Goal: Task Accomplishment & Management: Complete application form

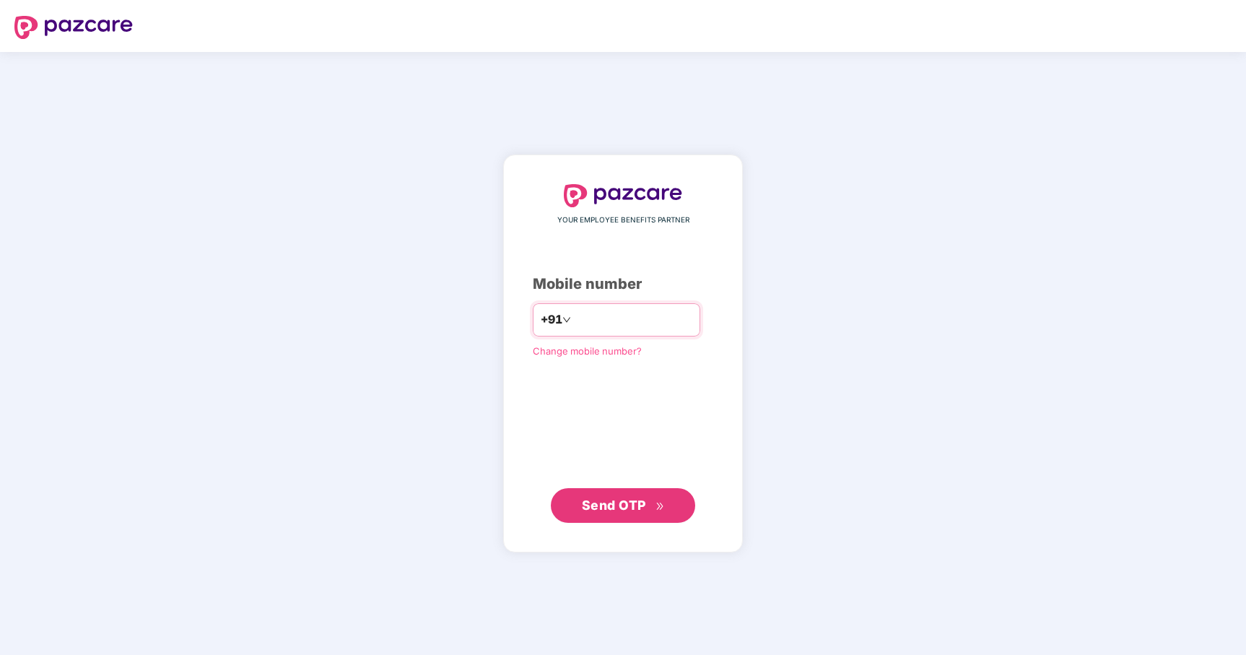
click at [655, 318] on input "number" at bounding box center [633, 319] width 118 height 23
type input "**********"
click at [630, 502] on span "Send OTP" at bounding box center [614, 504] width 64 height 15
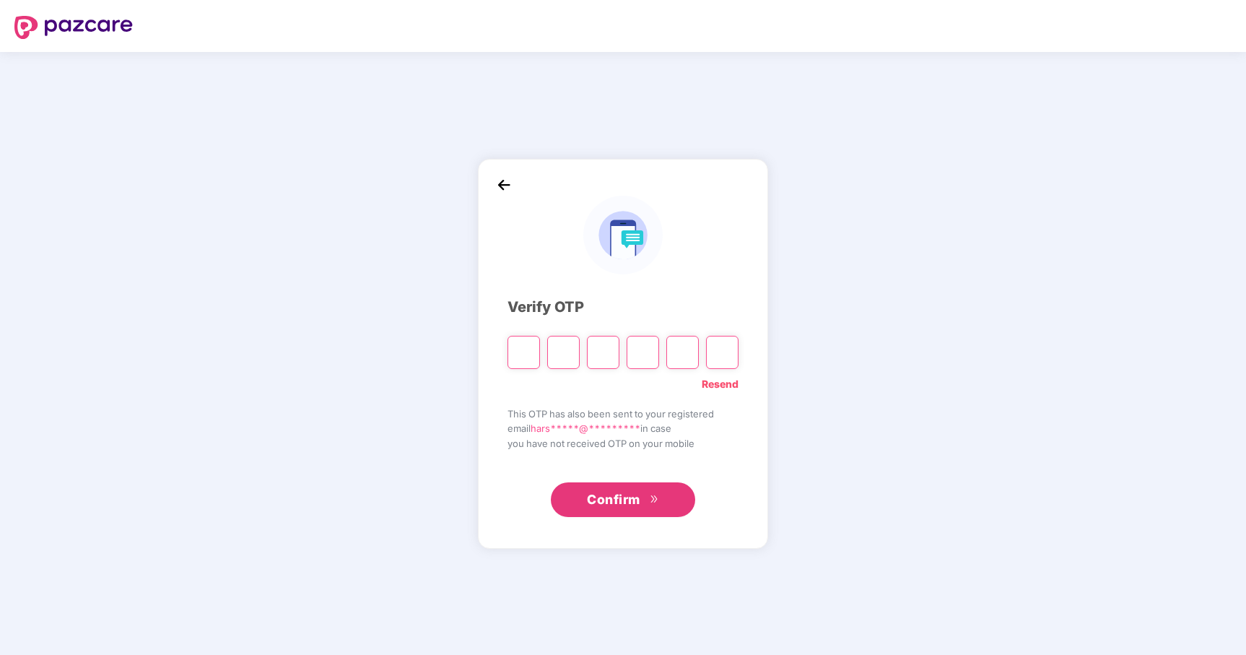
type input "*"
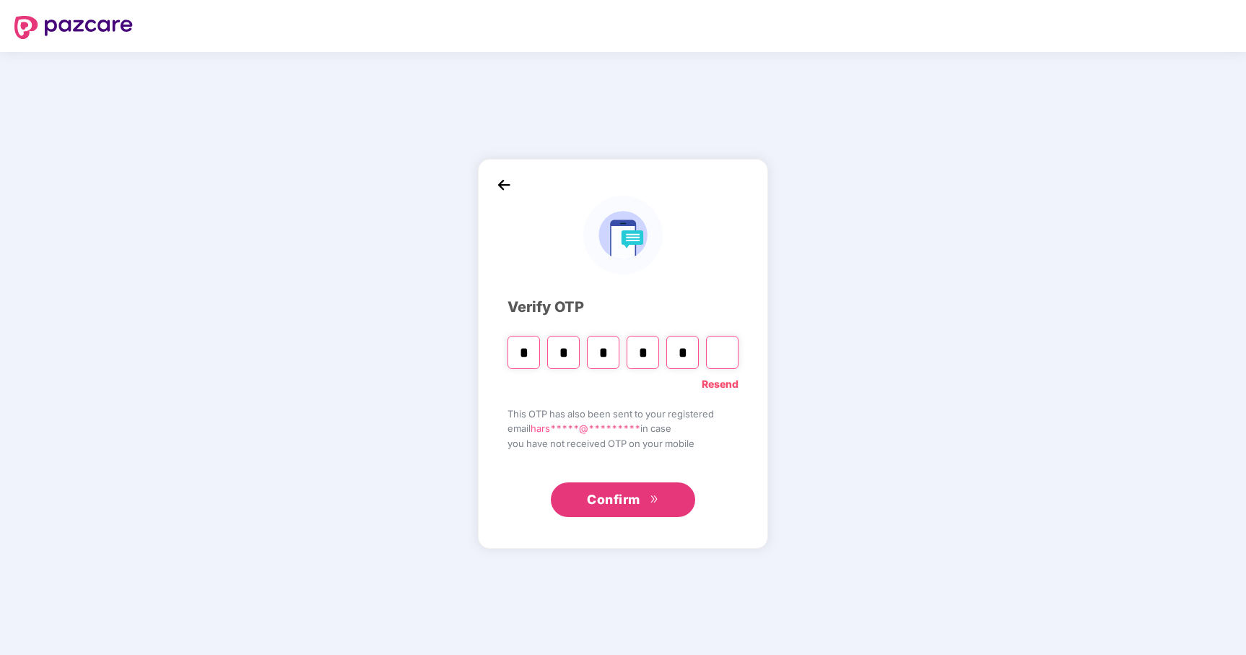
type input "*"
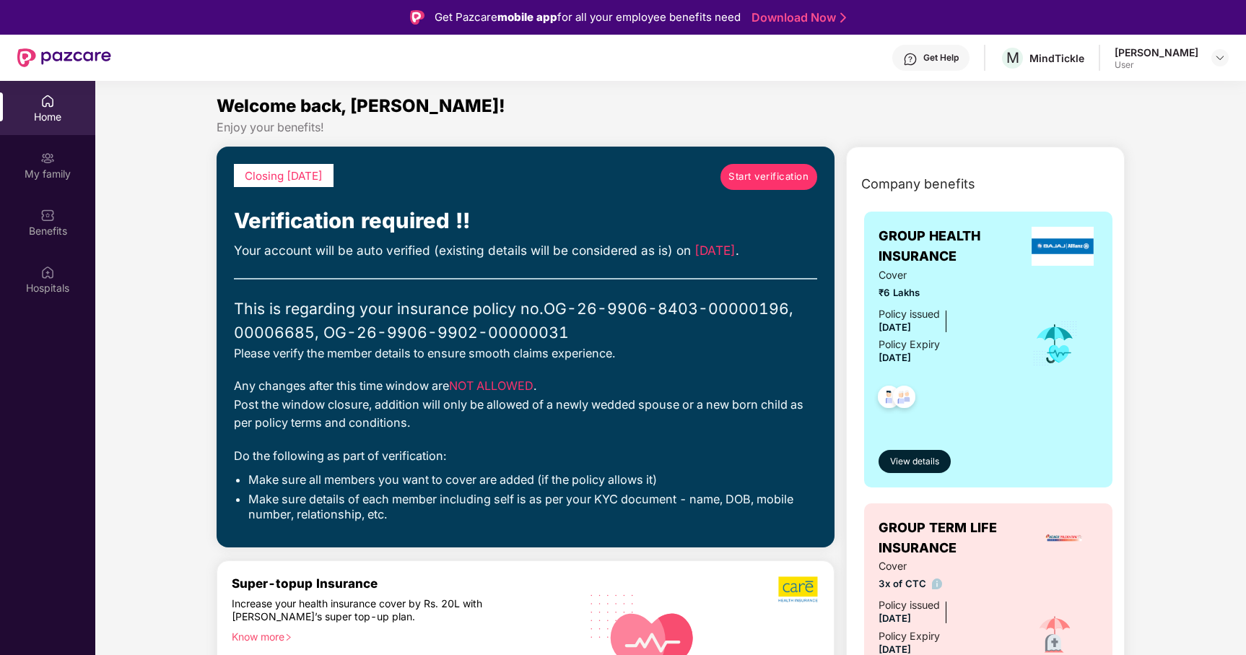
click at [40, 104] on img at bounding box center [47, 101] width 14 height 14
click at [752, 175] on span "Start verification" at bounding box center [768, 176] width 80 height 15
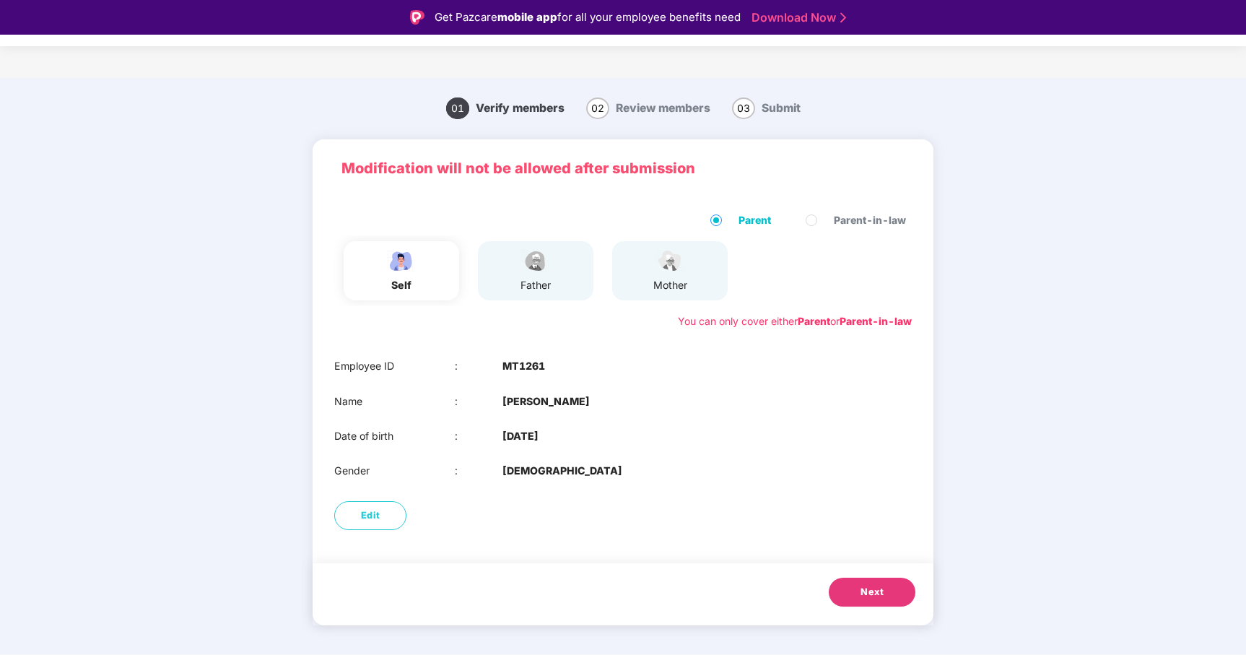
click at [863, 593] on span "Next" at bounding box center [871, 592] width 23 height 14
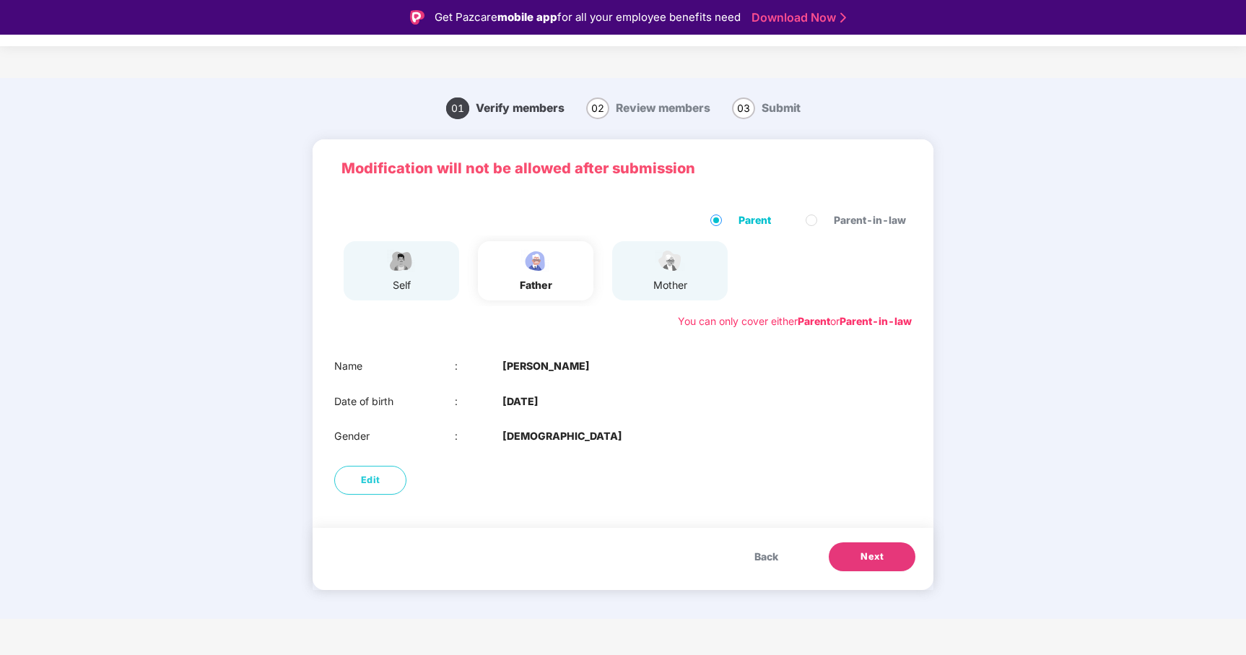
scroll to position [35, 0]
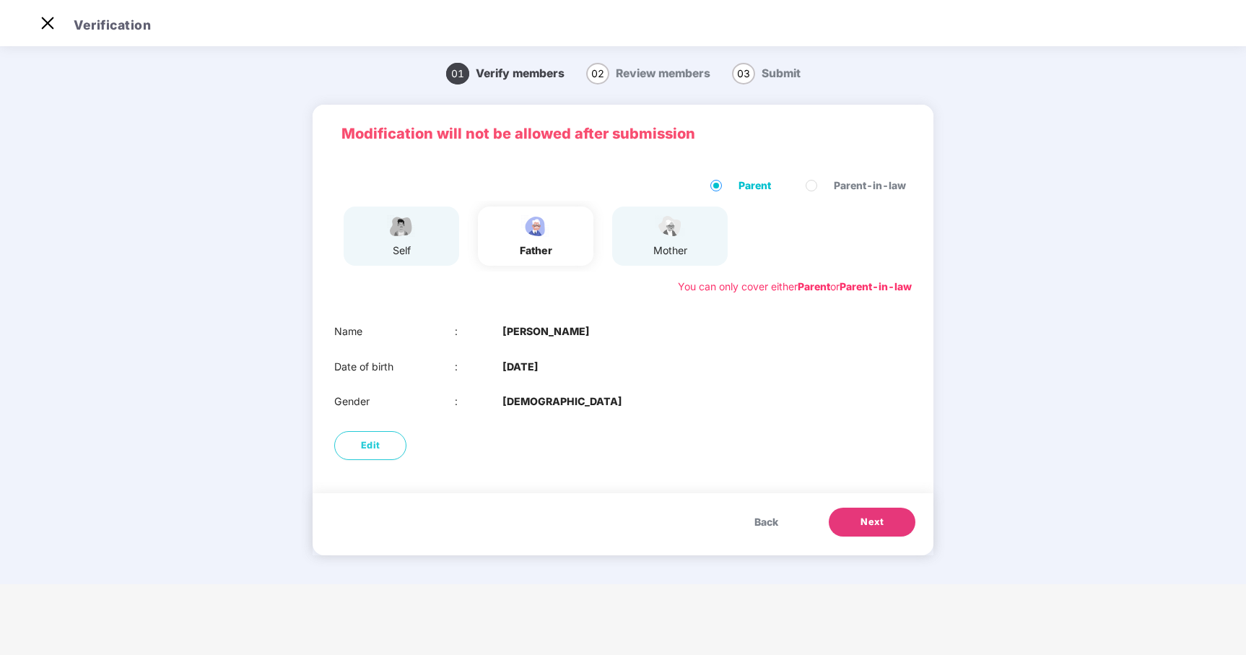
click at [876, 526] on span "Next" at bounding box center [871, 522] width 23 height 14
click at [875, 525] on span "Next" at bounding box center [871, 522] width 23 height 14
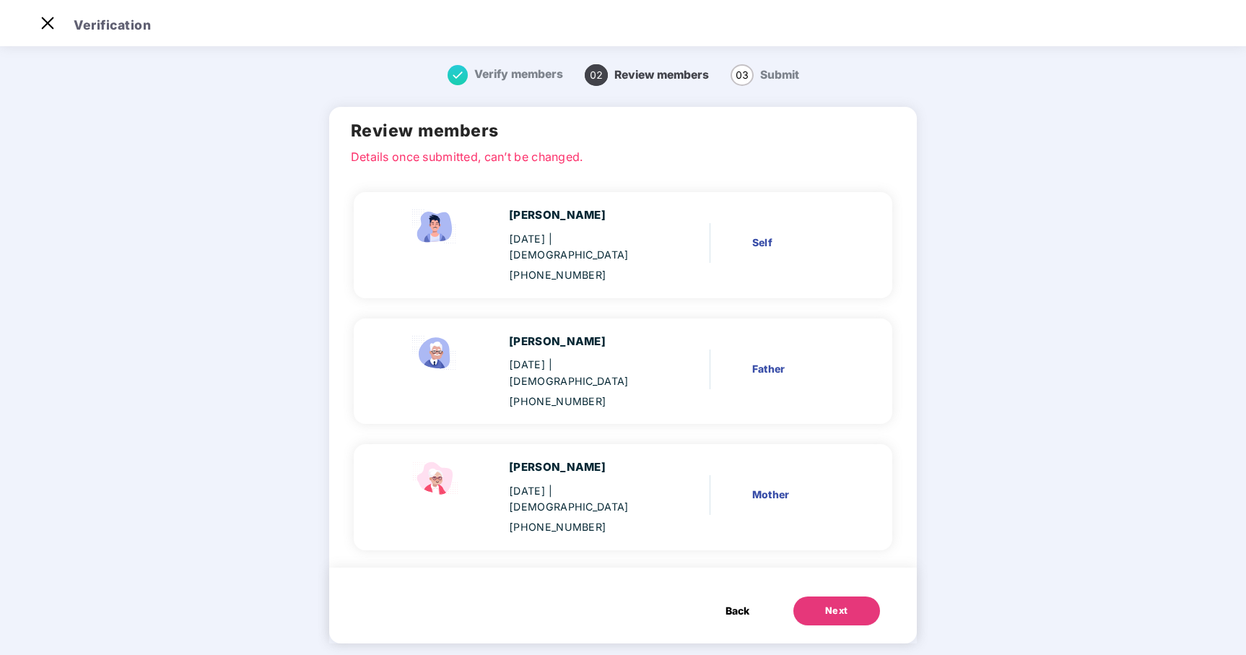
click at [838, 603] on div "Next" at bounding box center [836, 610] width 23 height 14
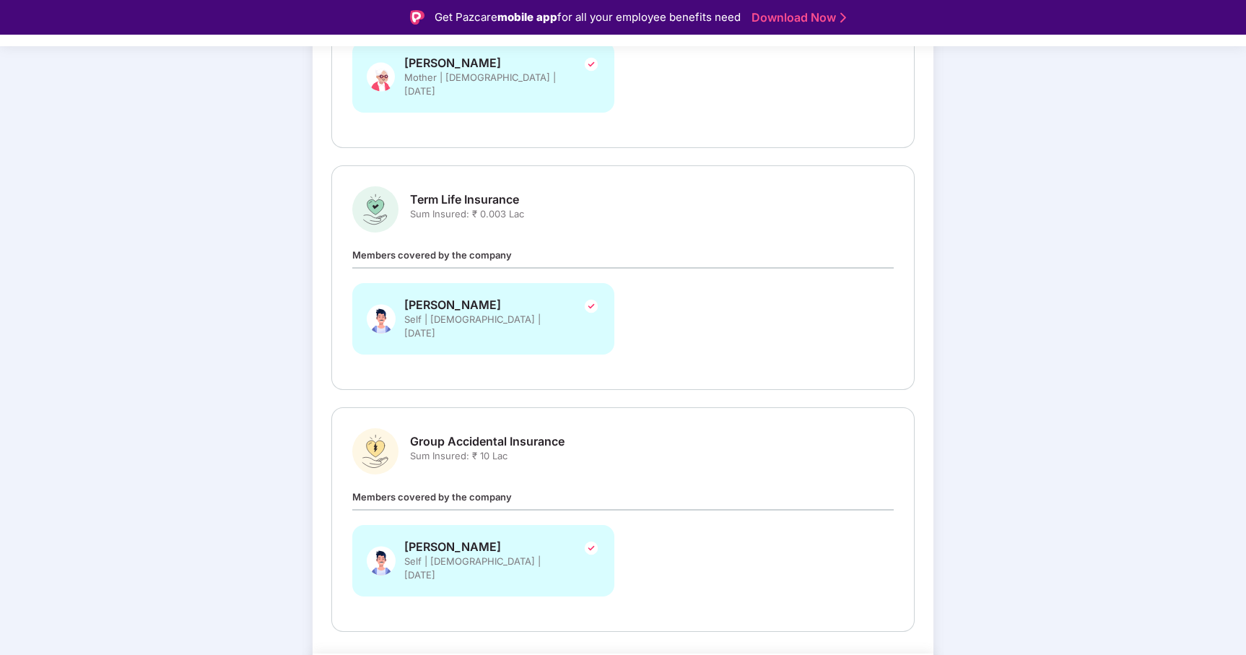
scroll to position [408, 0]
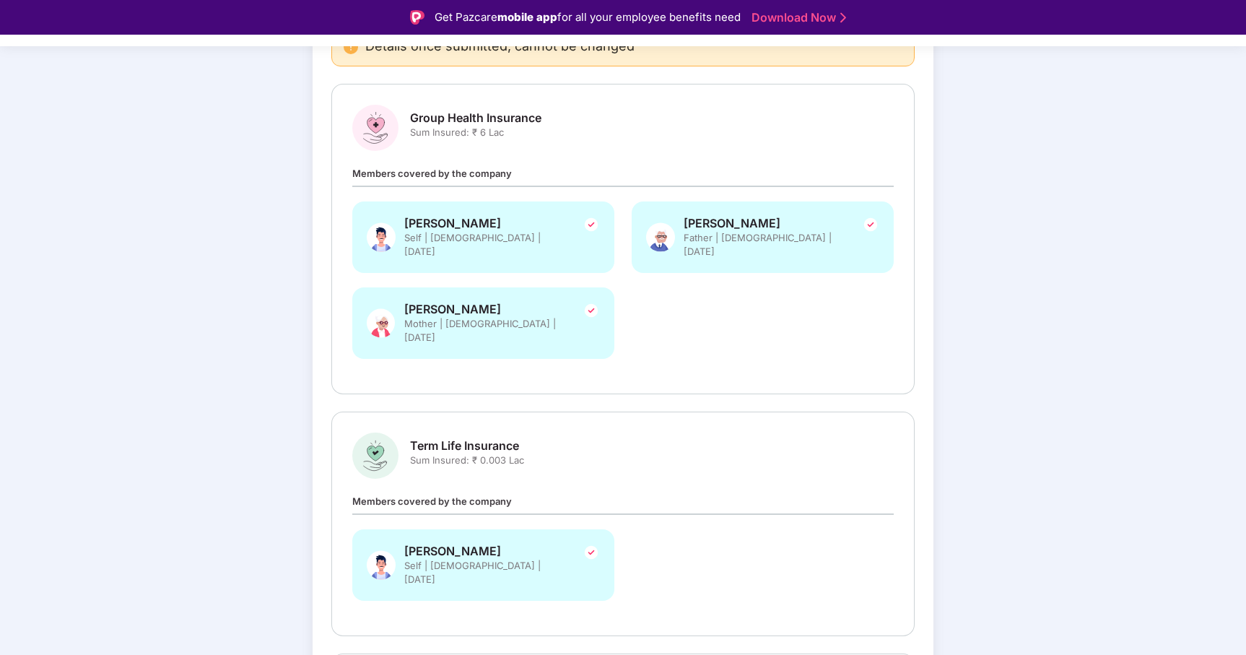
scroll to position [307, 0]
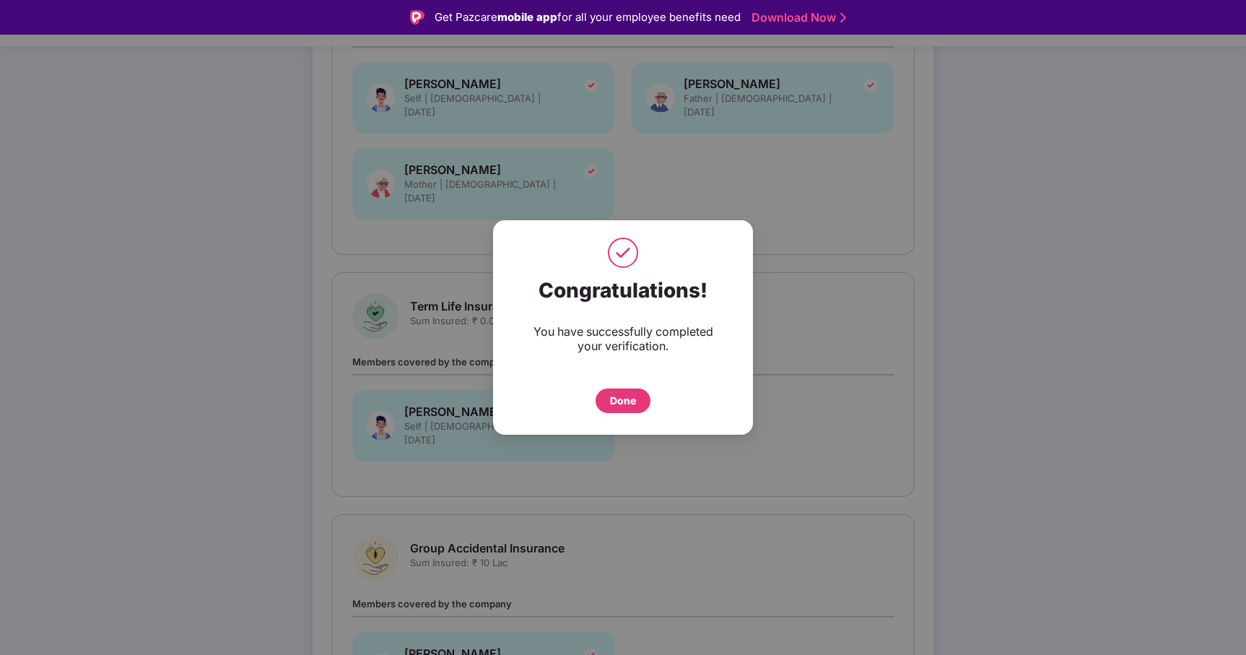
click at [629, 398] on div "Done" at bounding box center [623, 401] width 26 height 16
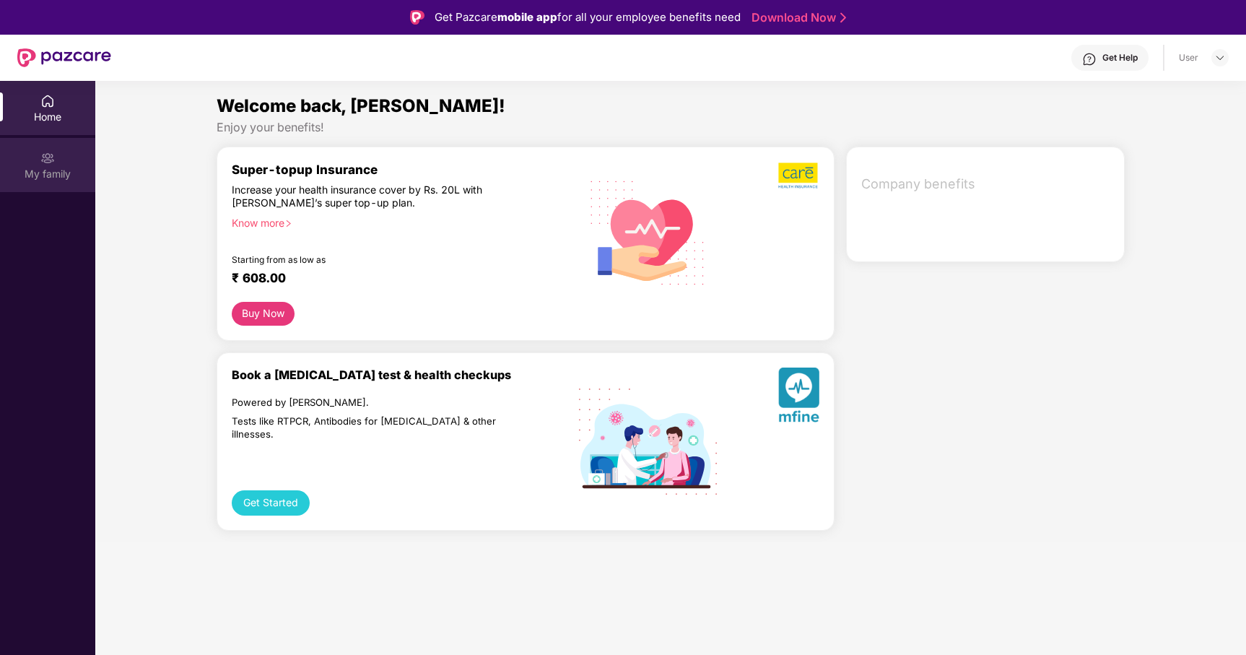
click at [45, 165] on div "My family" at bounding box center [47, 165] width 95 height 54
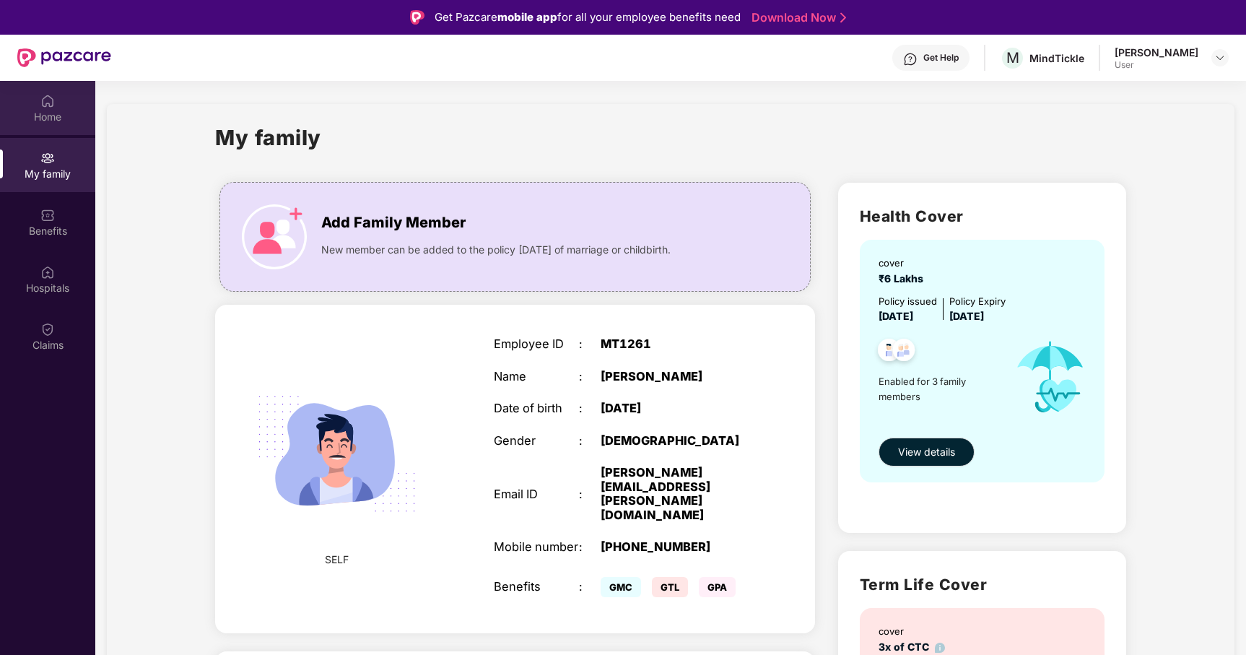
click at [43, 108] on div "Home" at bounding box center [47, 108] width 95 height 54
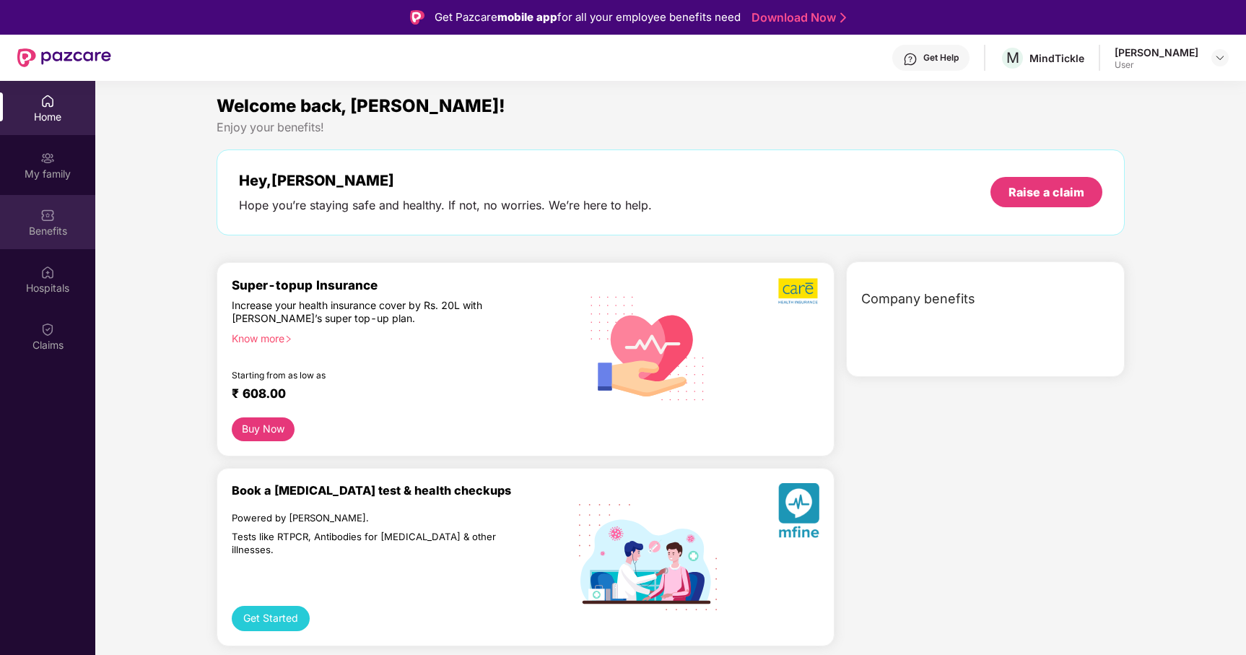
click at [31, 206] on div "Benefits" at bounding box center [47, 222] width 95 height 54
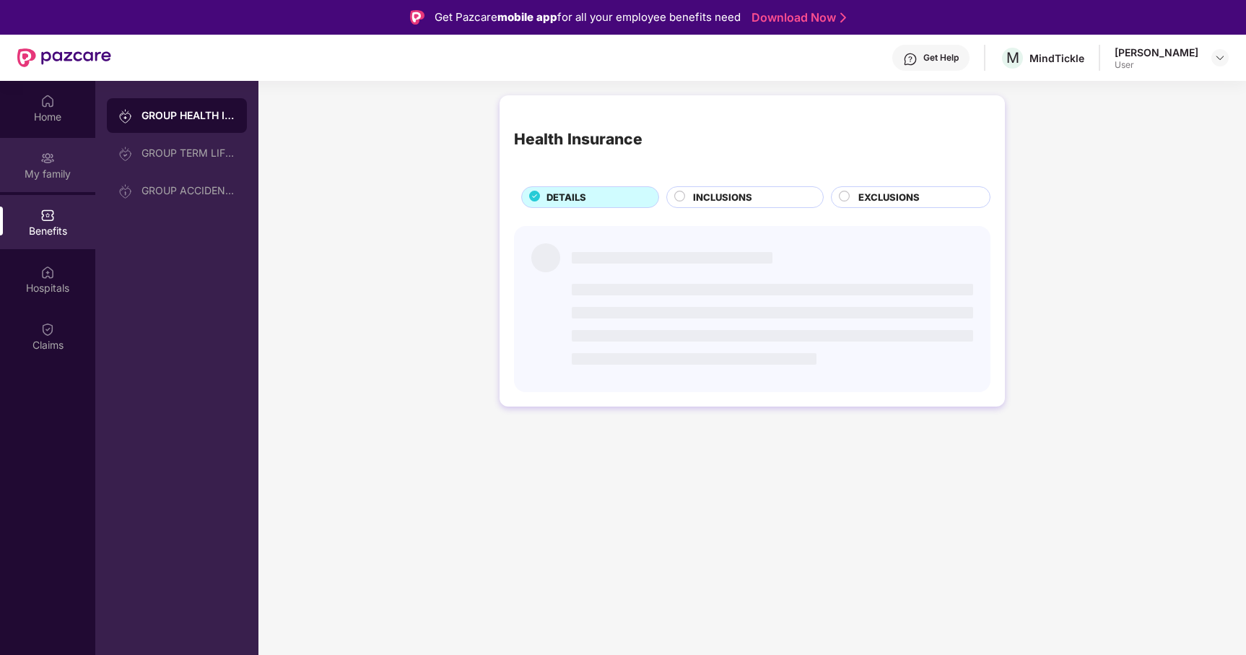
click at [61, 161] on div "My family" at bounding box center [47, 165] width 95 height 54
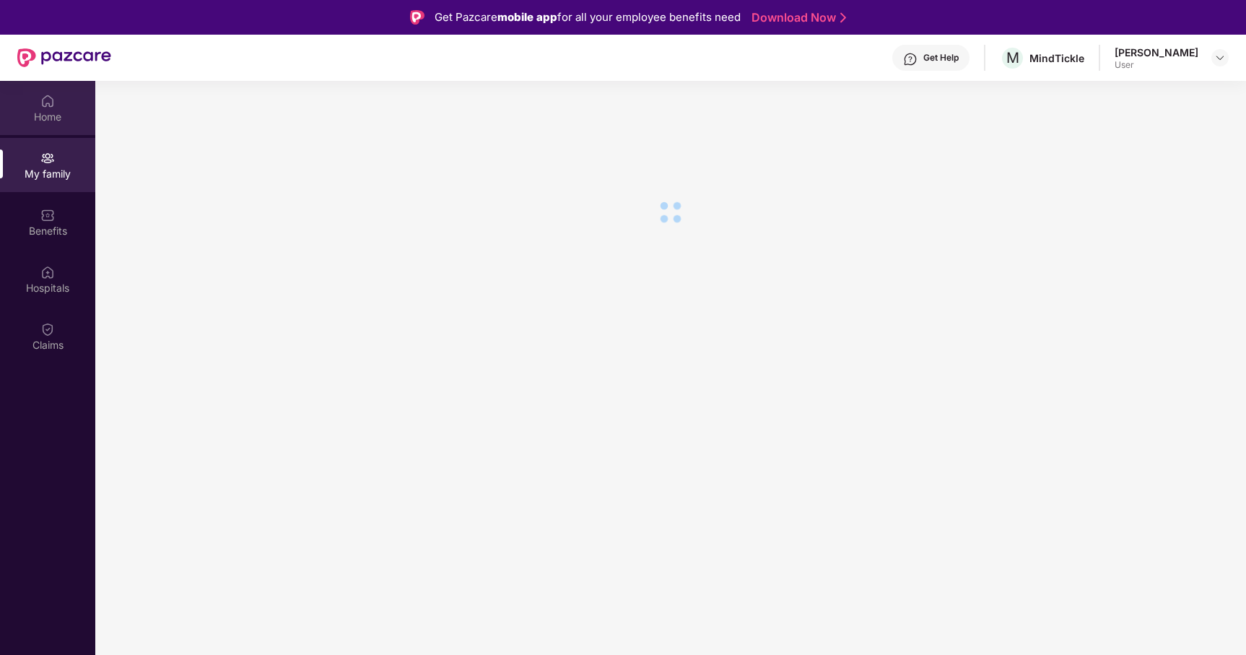
click at [59, 103] on div "Home" at bounding box center [47, 108] width 95 height 54
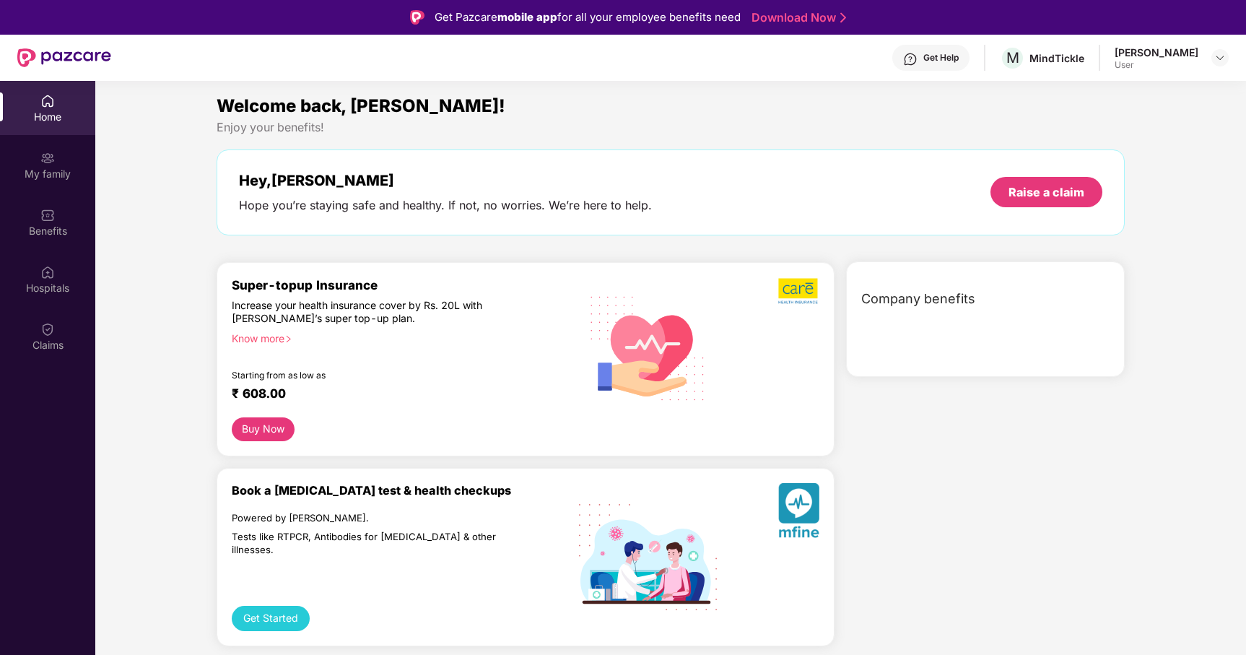
click at [59, 249] on div "Home My family Benefits Hospitals Claims" at bounding box center [47, 223] width 95 height 285
click at [61, 230] on div "Benefits" at bounding box center [47, 231] width 95 height 14
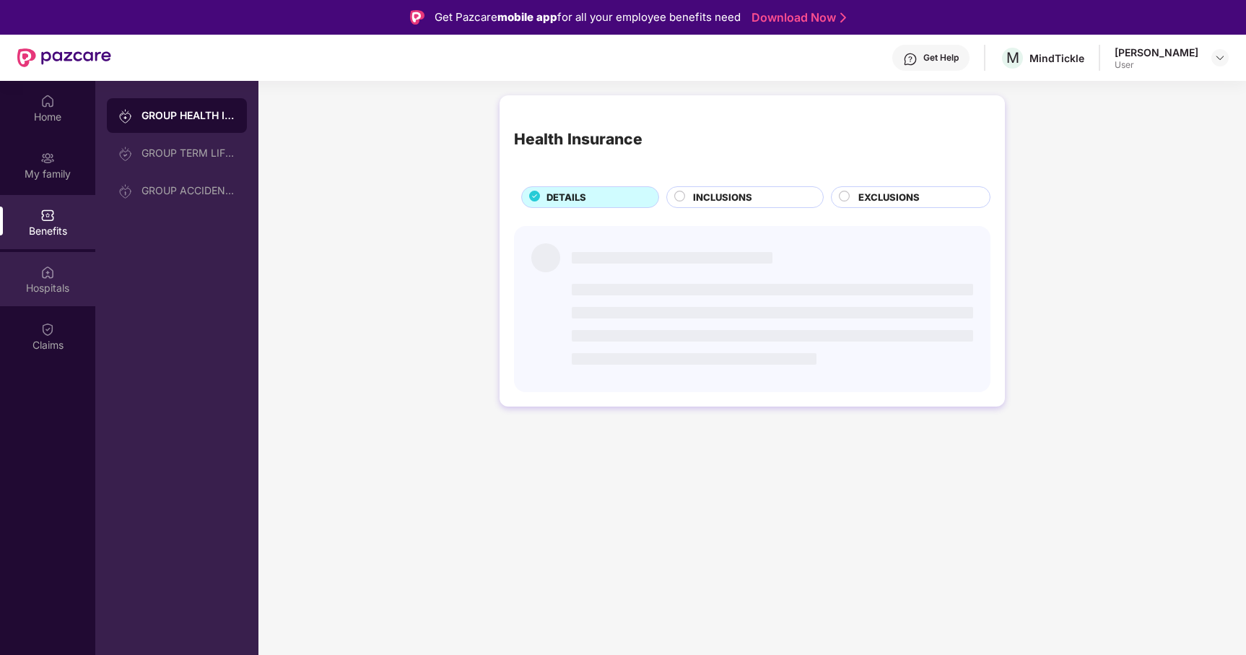
click at [61, 287] on div "Hospitals" at bounding box center [47, 288] width 95 height 14
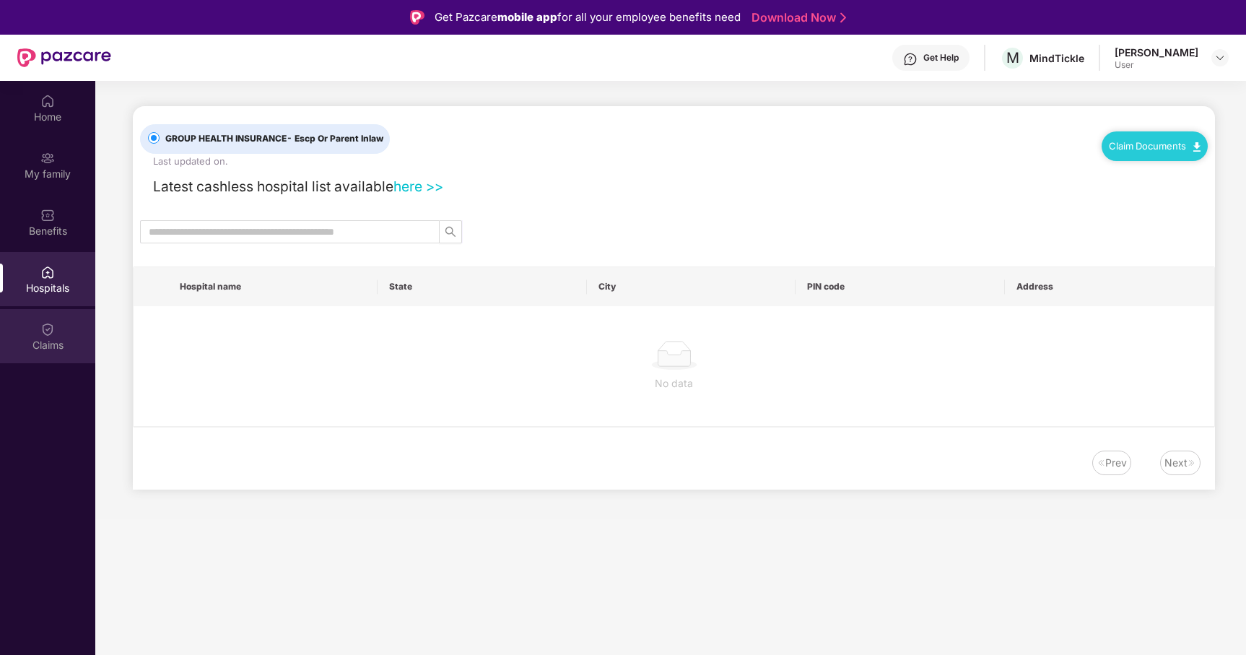
click at [56, 327] on div "Claims" at bounding box center [47, 336] width 95 height 54
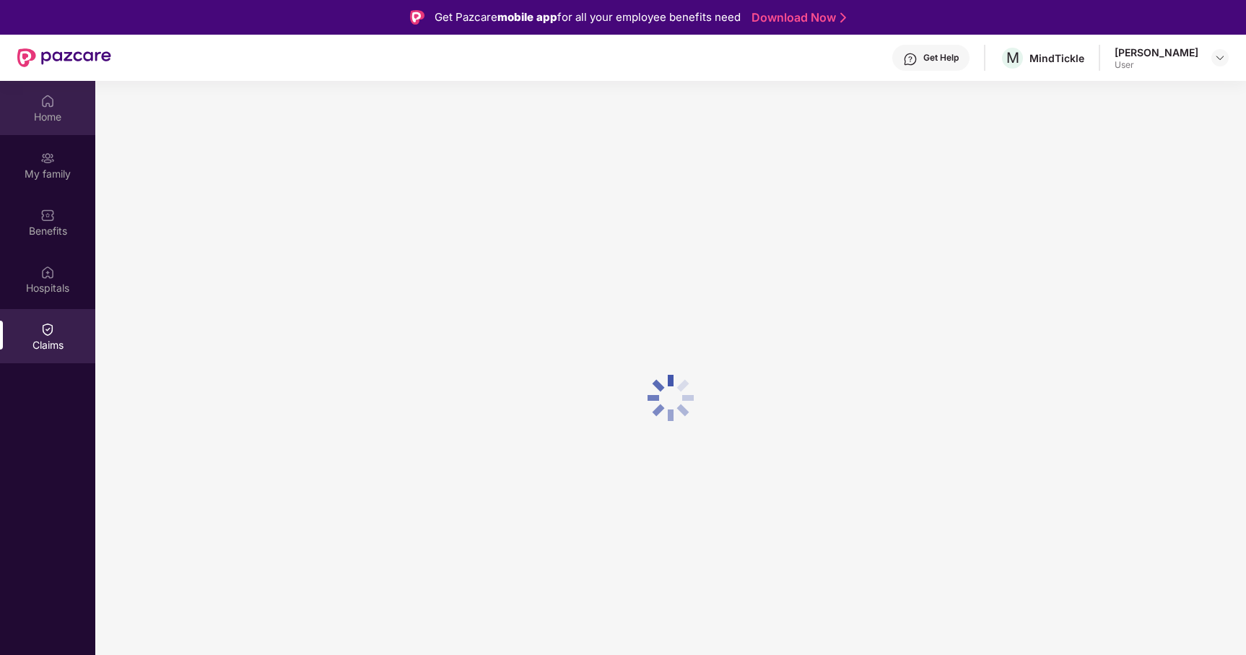
click at [56, 88] on div "Home" at bounding box center [47, 108] width 95 height 54
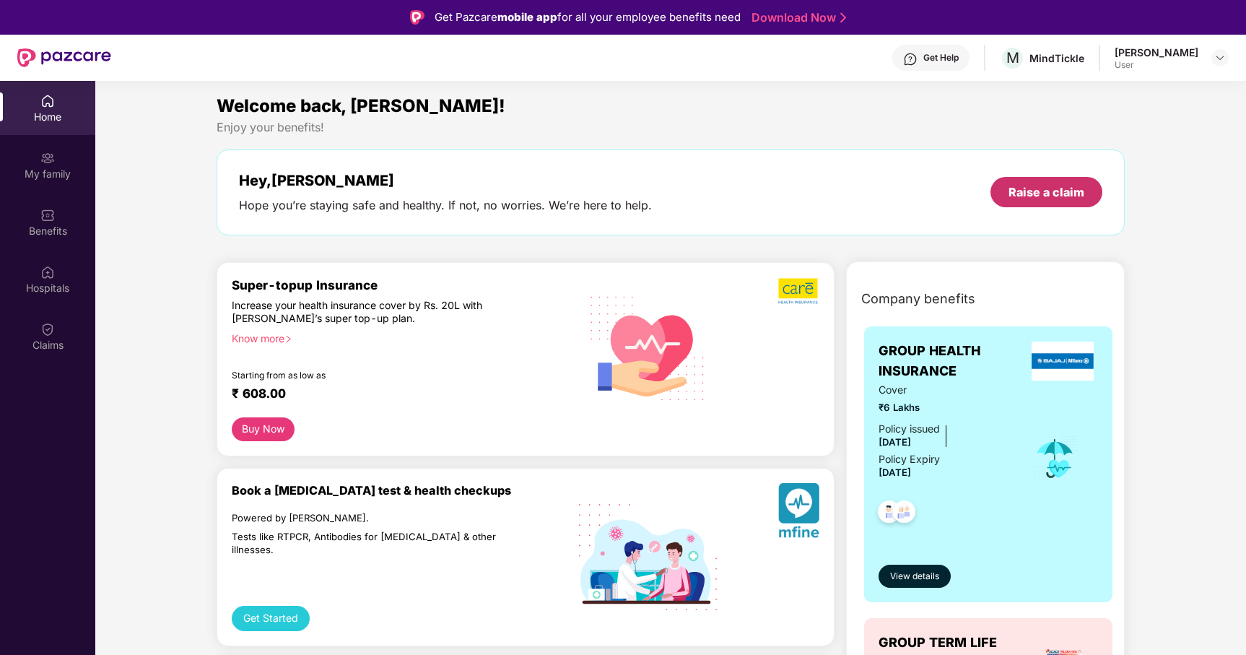
click at [1046, 192] on div "Raise a claim" at bounding box center [1046, 192] width 76 height 16
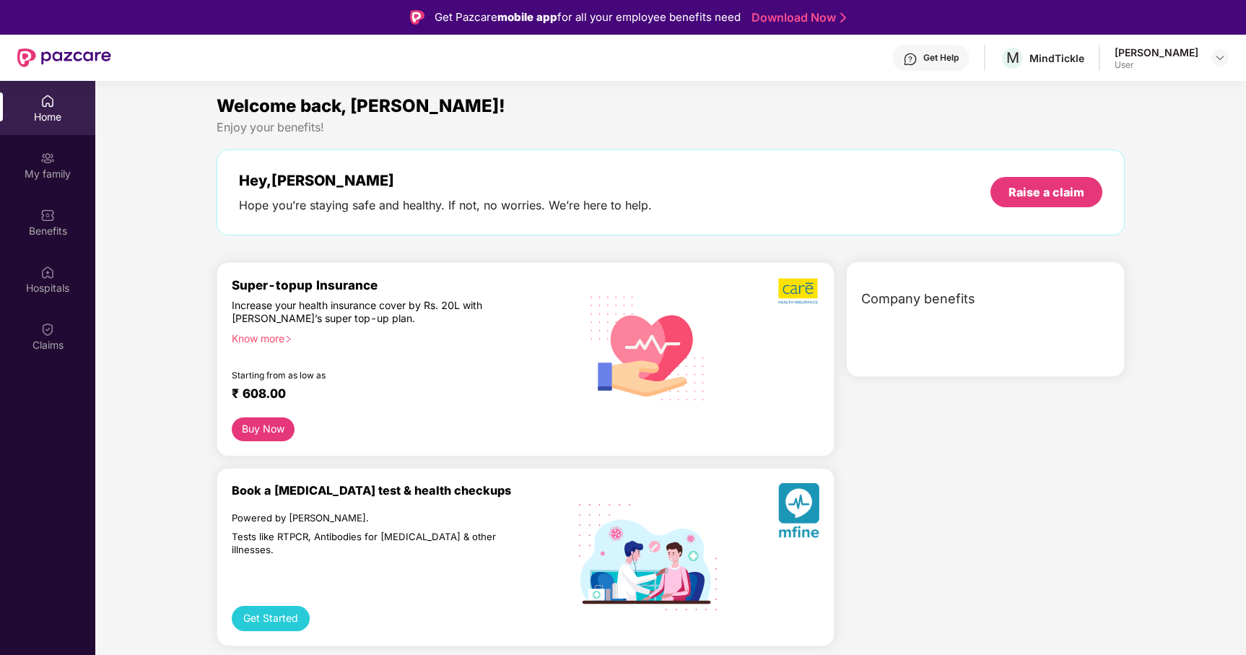
scroll to position [81, 0]
